Goal: Obtain resource: Download file/media

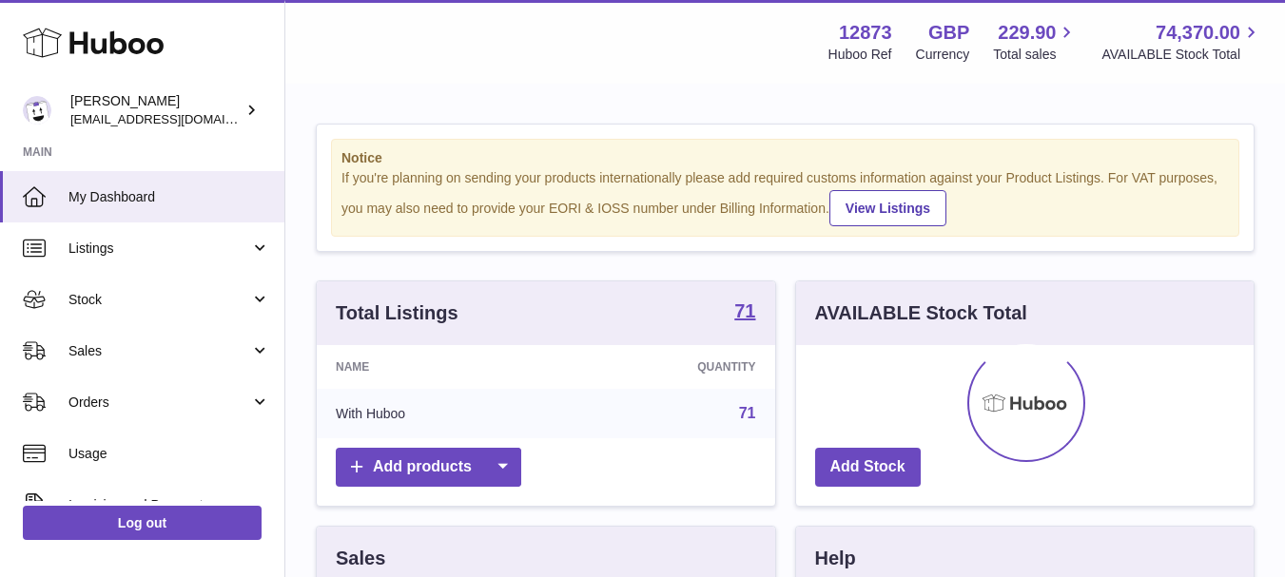
scroll to position [297, 457]
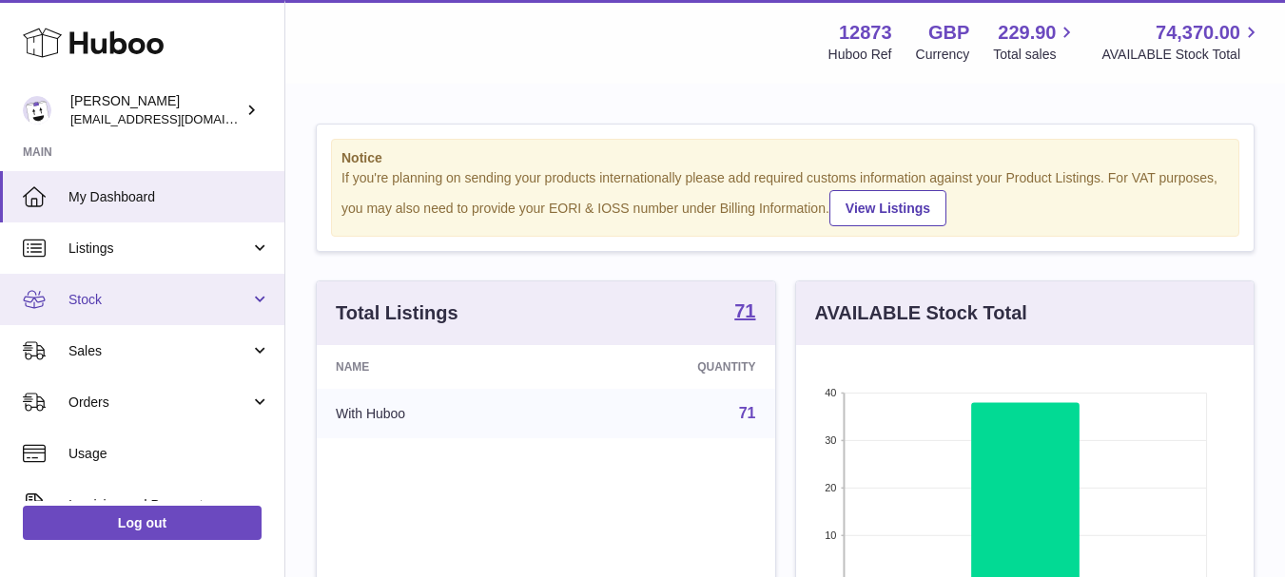
click at [144, 321] on link "Stock" at bounding box center [142, 299] width 284 height 51
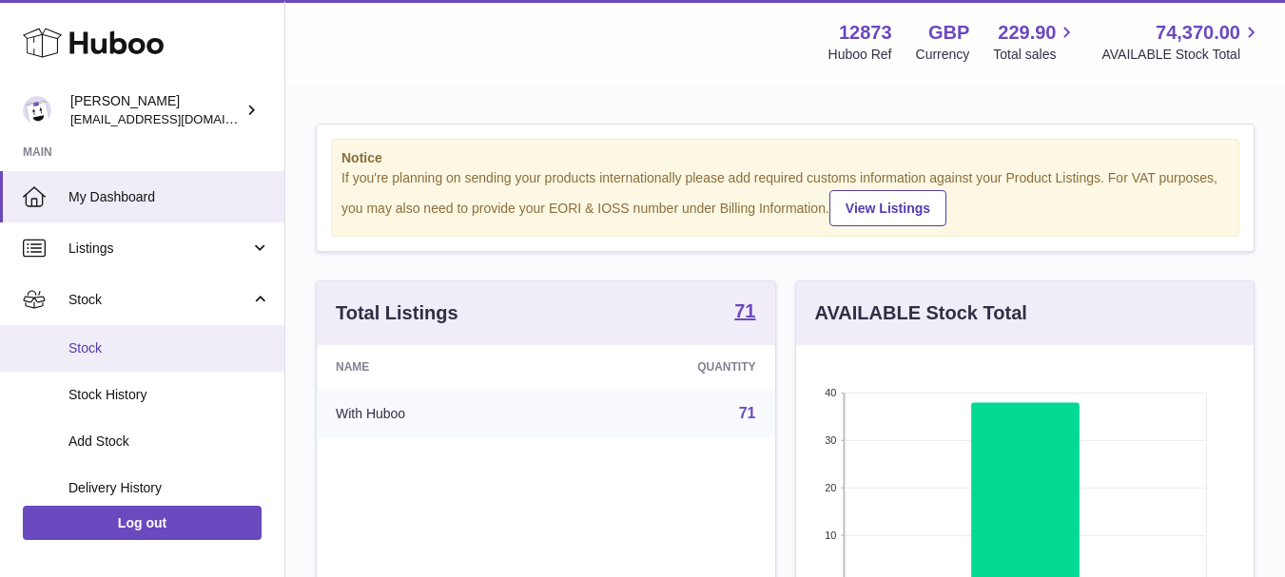
click at [131, 343] on span "Stock" at bounding box center [169, 349] width 202 height 18
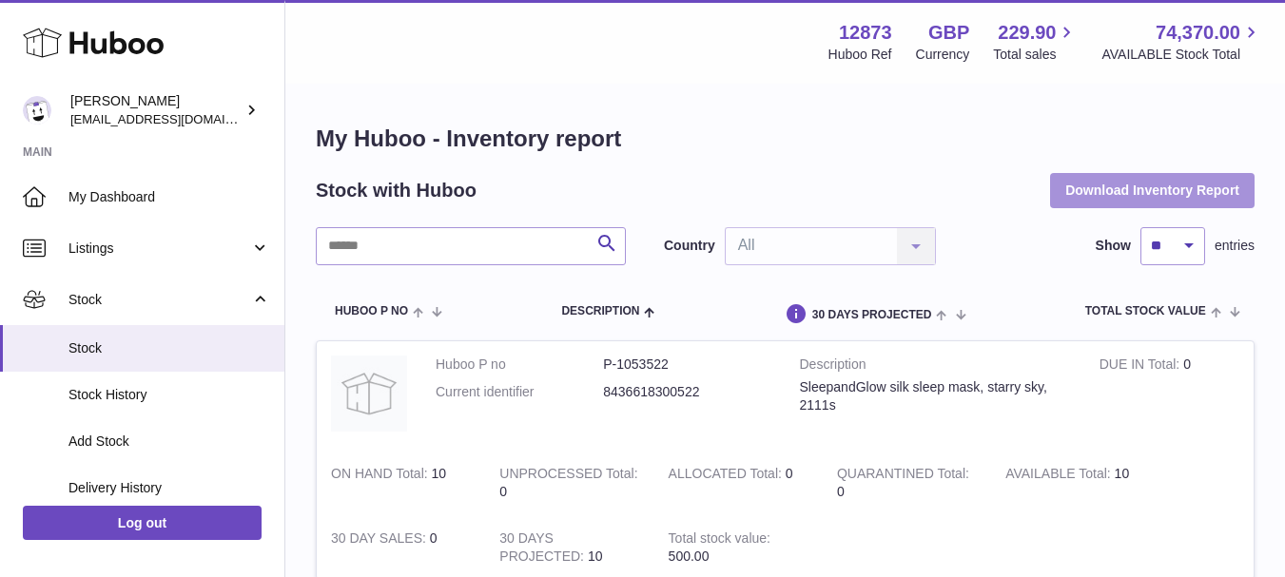
click at [1078, 183] on button "Download Inventory Report" at bounding box center [1152, 190] width 204 height 34
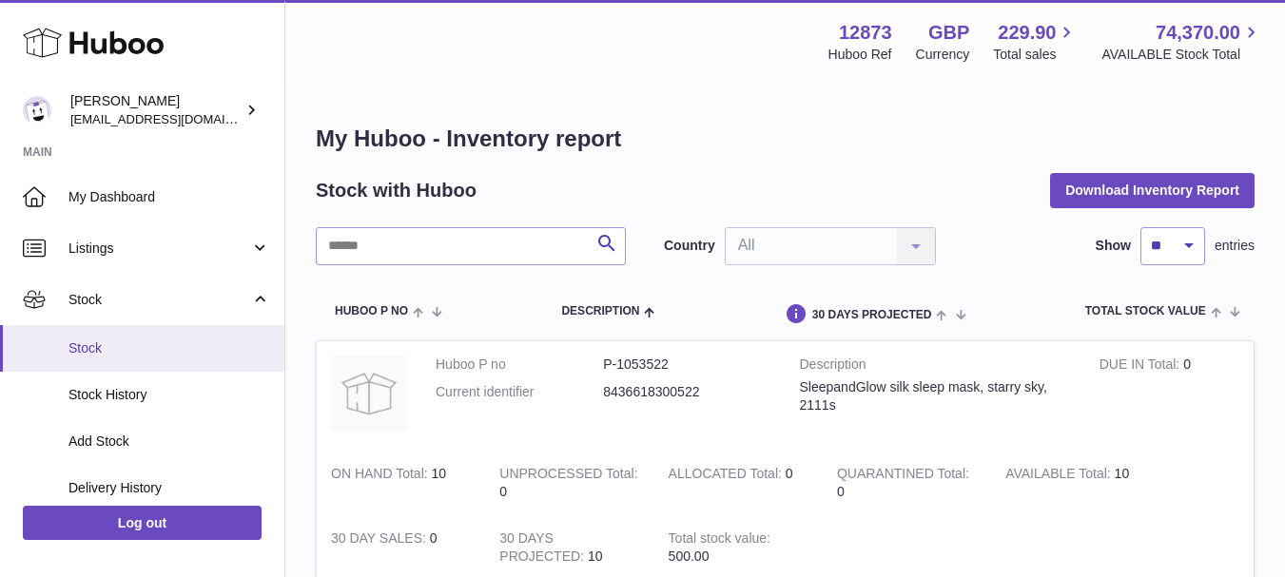
click at [162, 348] on span "Stock" at bounding box center [169, 349] width 202 height 18
